Goal: Information Seeking & Learning: Learn about a topic

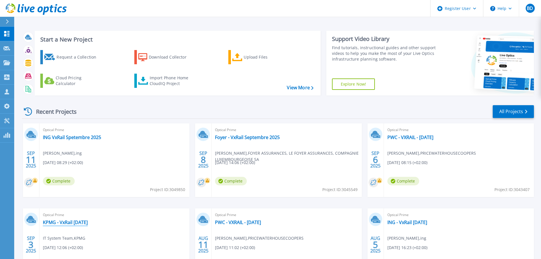
click at [66, 224] on link "KPMG - VxRail August 2025" at bounding box center [65, 222] width 45 height 6
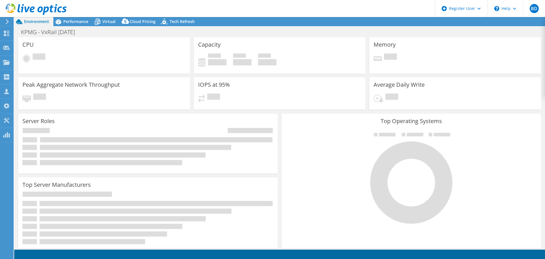
select select "USD"
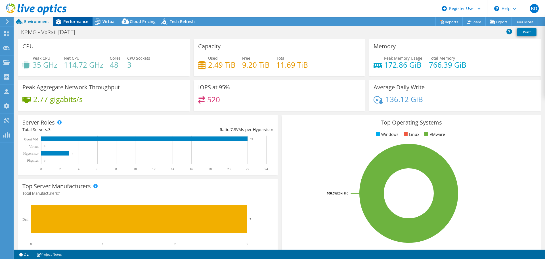
click at [78, 21] on span "Performance" at bounding box center [75, 21] width 25 height 5
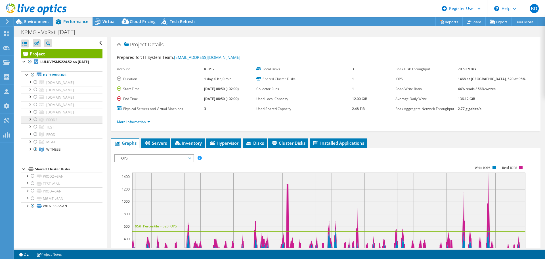
click at [46, 122] on span "PROD2" at bounding box center [51, 119] width 11 height 5
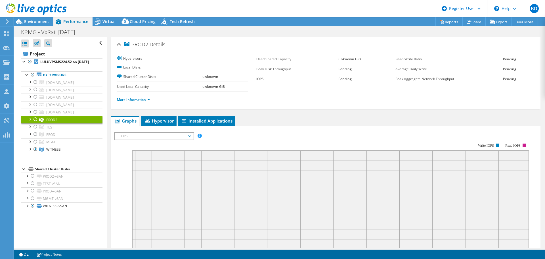
click at [36, 123] on div at bounding box center [36, 119] width 6 height 7
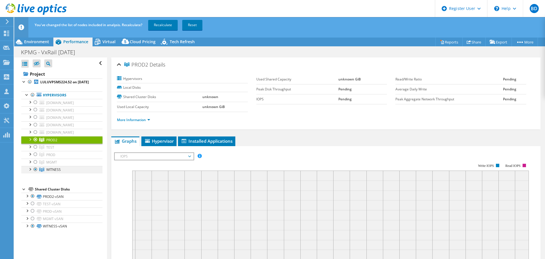
click at [36, 173] on div at bounding box center [36, 169] width 6 height 7
click at [168, 27] on link "Recalculate" at bounding box center [163, 25] width 30 height 10
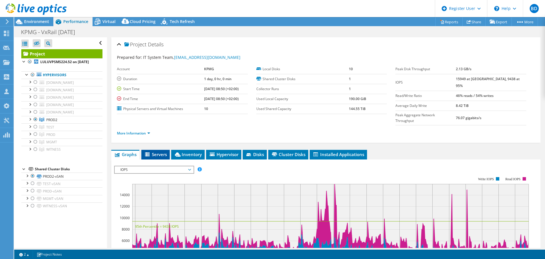
click at [161, 151] on span "Servers" at bounding box center [155, 154] width 23 height 6
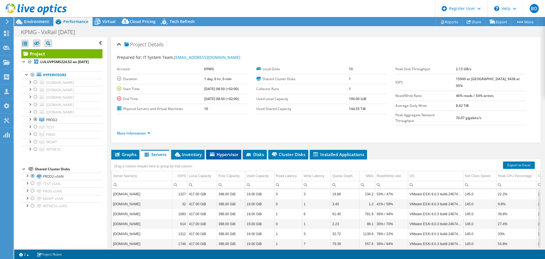
click at [222, 151] on span "Hypervisor" at bounding box center [224, 154] width 30 height 6
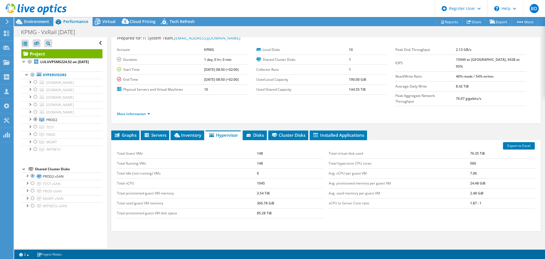
scroll to position [43, 0]
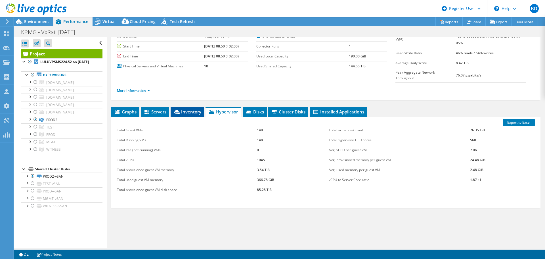
click at [190, 109] on span "Inventory" at bounding box center [188, 112] width 28 height 6
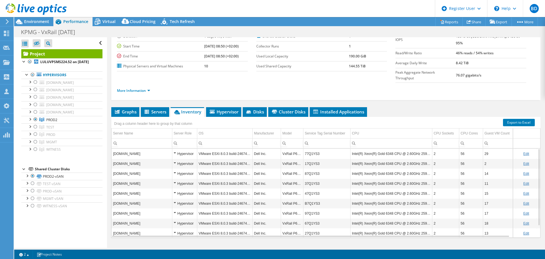
click at [318, 149] on td "77Q1YS3" at bounding box center [326, 154] width 47 height 10
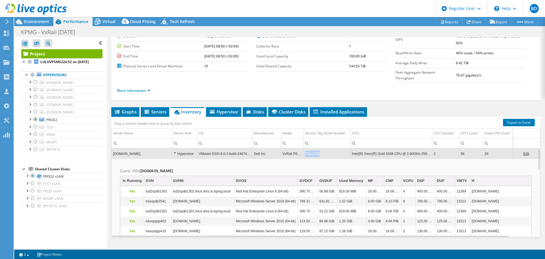
drag, startPoint x: 320, startPoint y: 144, endPoint x: 305, endPoint y: 144, distance: 15.1
click at [305, 149] on td "77Q1YS3" at bounding box center [326, 154] width 47 height 10
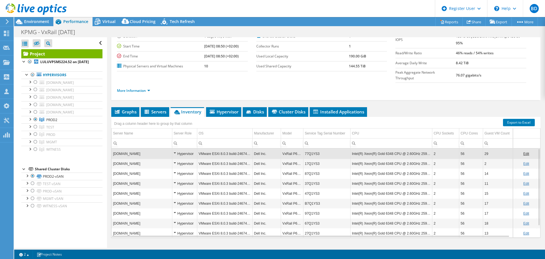
copy td "77Q1YS3"
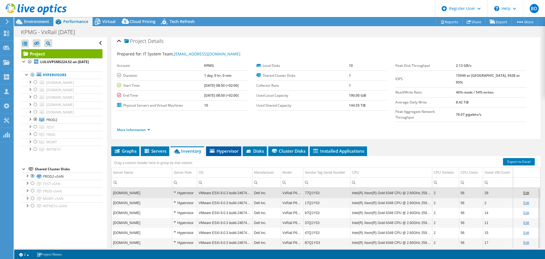
scroll to position [0, 0]
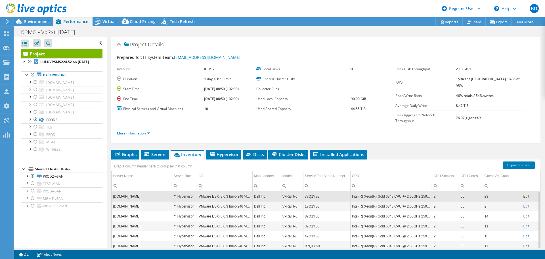
click at [224, 191] on td "VMware ESXi 8.0.3 build-24674464" at bounding box center [224, 196] width 55 height 10
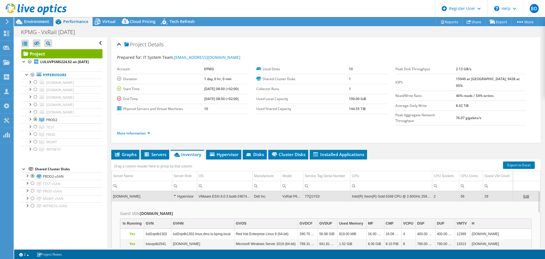
click at [225, 191] on td "VMware ESXi 8.0.3 build-24674464" at bounding box center [224, 196] width 55 height 10
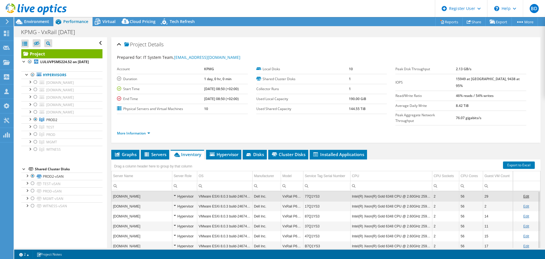
click at [225, 191] on td "VMware ESXi 8.0.3 build-24674464" at bounding box center [224, 196] width 55 height 10
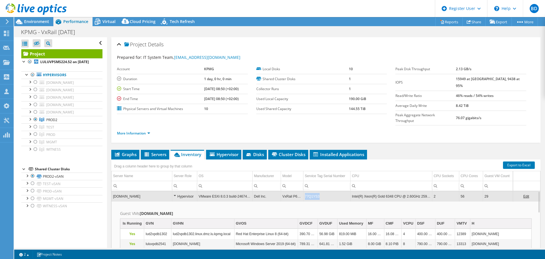
drag, startPoint x: 321, startPoint y: 185, endPoint x: 305, endPoint y: 187, distance: 16.1
click at [305, 191] on td "77Q1YS3" at bounding box center [326, 196] width 47 height 10
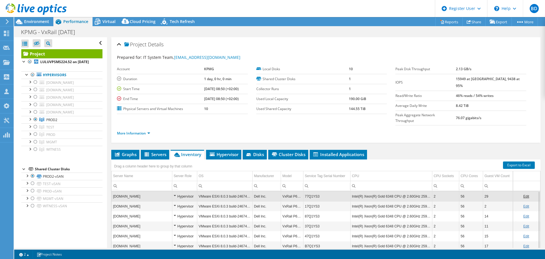
click at [309, 191] on td "77Q1YS3" at bounding box center [326, 196] width 47 height 10
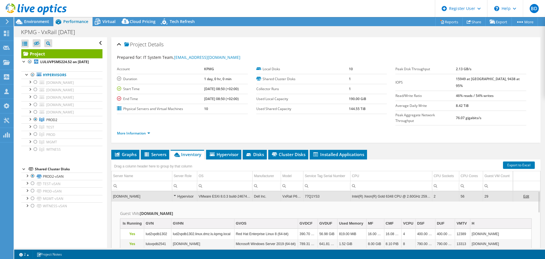
scroll to position [68, 0]
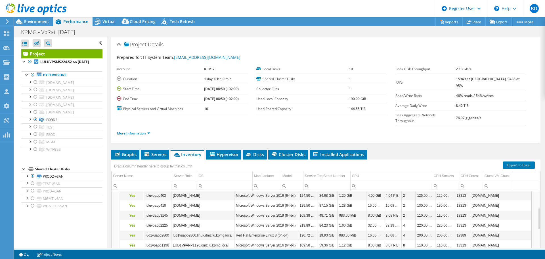
click at [191, 151] on span "Inventory" at bounding box center [188, 154] width 28 height 6
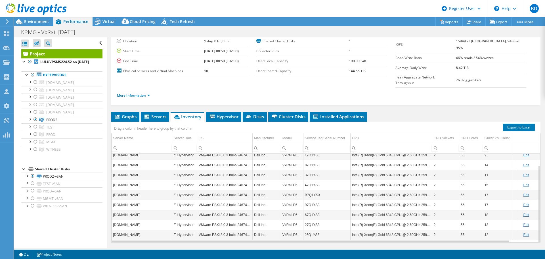
scroll to position [43, 0]
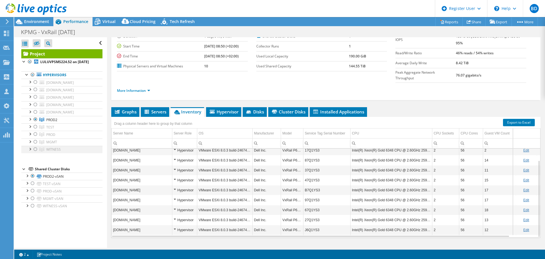
click at [35, 153] on div at bounding box center [36, 149] width 6 height 7
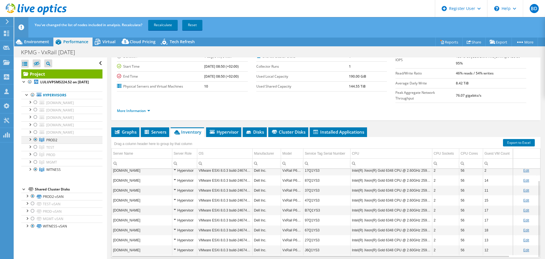
click at [36, 143] on div at bounding box center [36, 139] width 6 height 7
click at [160, 26] on link "Recalculate" at bounding box center [163, 25] width 30 height 10
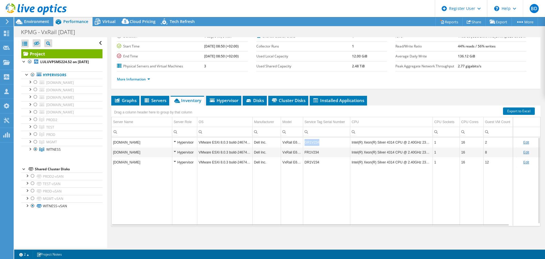
drag, startPoint x: 326, startPoint y: 144, endPoint x: 305, endPoint y: 143, distance: 21.0
click at [305, 143] on td "GR1V234" at bounding box center [326, 142] width 47 height 10
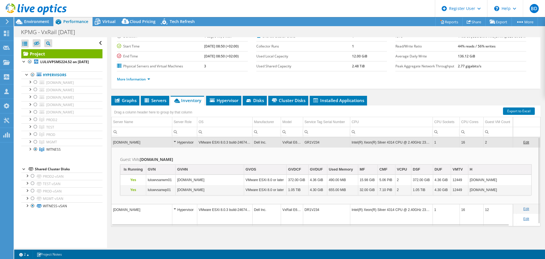
click at [310, 143] on td "GR1V234" at bounding box center [326, 142] width 47 height 10
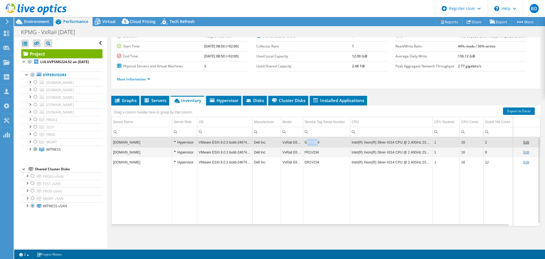
drag, startPoint x: 318, startPoint y: 141, endPoint x: 307, endPoint y: 143, distance: 10.5
click at [307, 143] on td "GR1V234" at bounding box center [326, 142] width 47 height 10
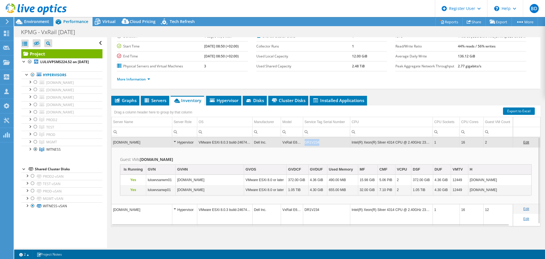
drag, startPoint x: 319, startPoint y: 142, endPoint x: 306, endPoint y: 143, distance: 13.4
click at [306, 143] on td "GR1V234" at bounding box center [326, 142] width 47 height 10
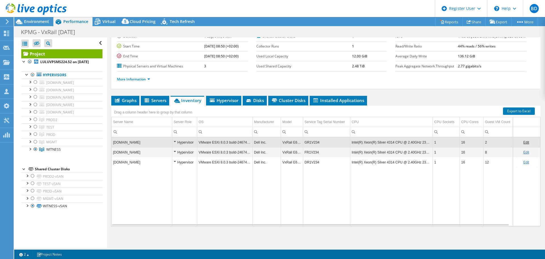
copy td "GR1V234"
